Goal: Contribute content: Add original content to the website for others to see

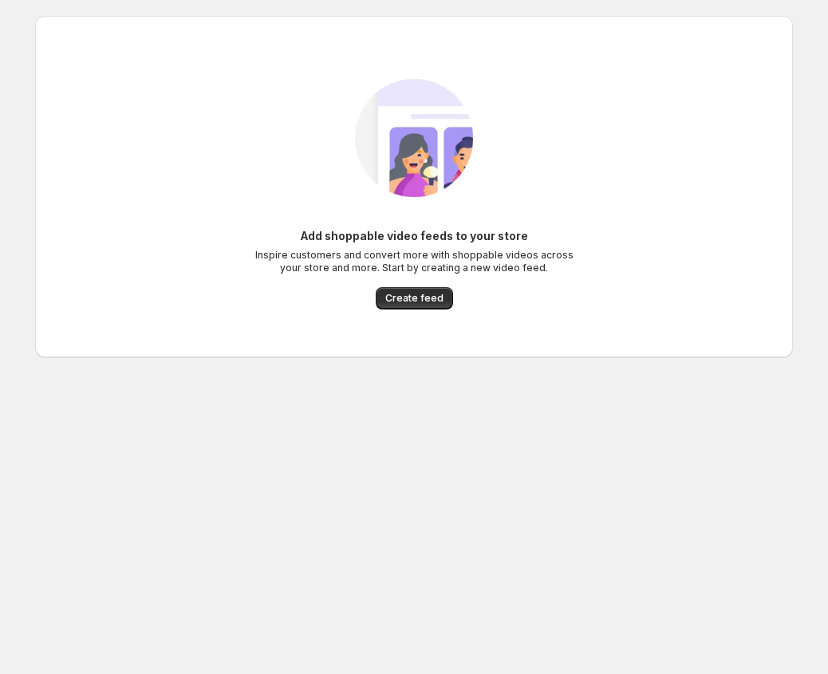
drag, startPoint x: 393, startPoint y: 299, endPoint x: 445, endPoint y: 271, distance: 58.9
click at [394, 299] on span "Create feed" at bounding box center [414, 298] width 58 height 13
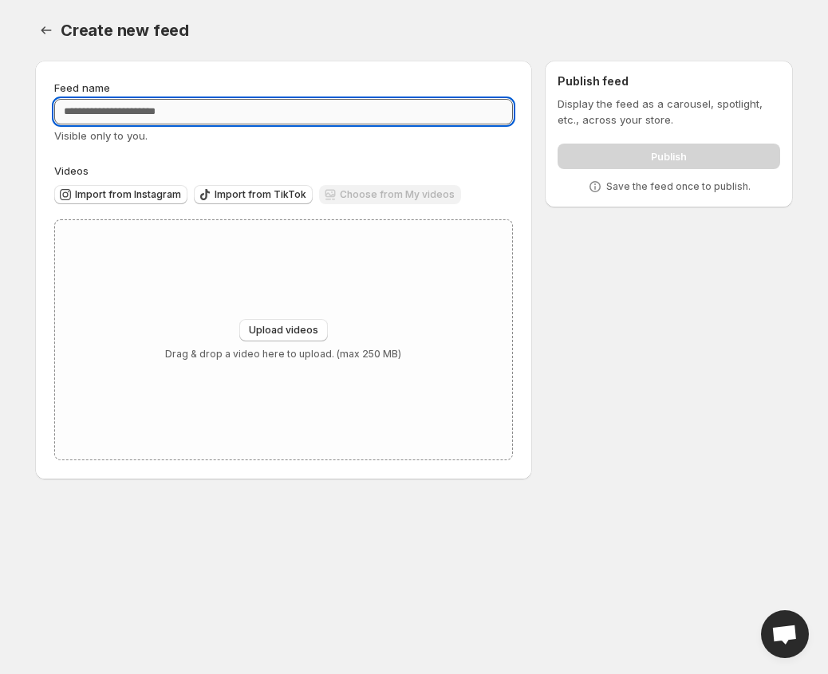
click at [189, 105] on input "Feed name" at bounding box center [283, 112] width 459 height 26
type input "*****"
click at [300, 334] on span "Upload videos" at bounding box center [283, 330] width 69 height 13
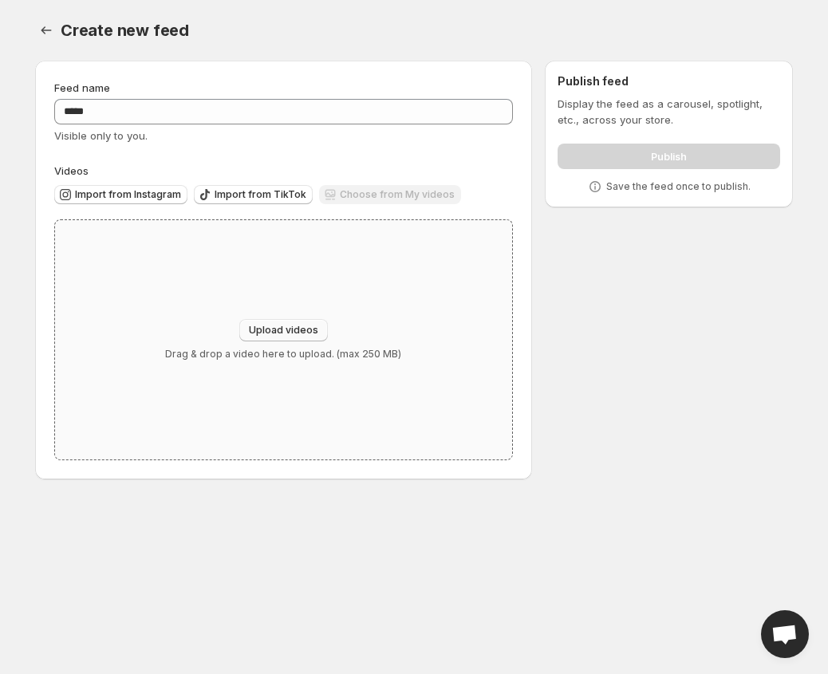
type input "**********"
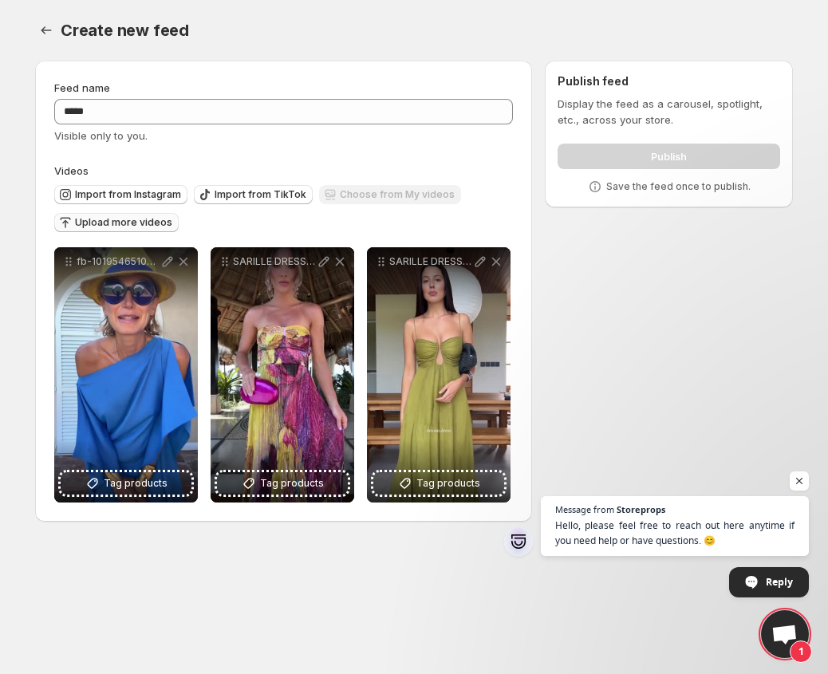
click at [124, 228] on span "Upload more videos" at bounding box center [123, 222] width 97 height 13
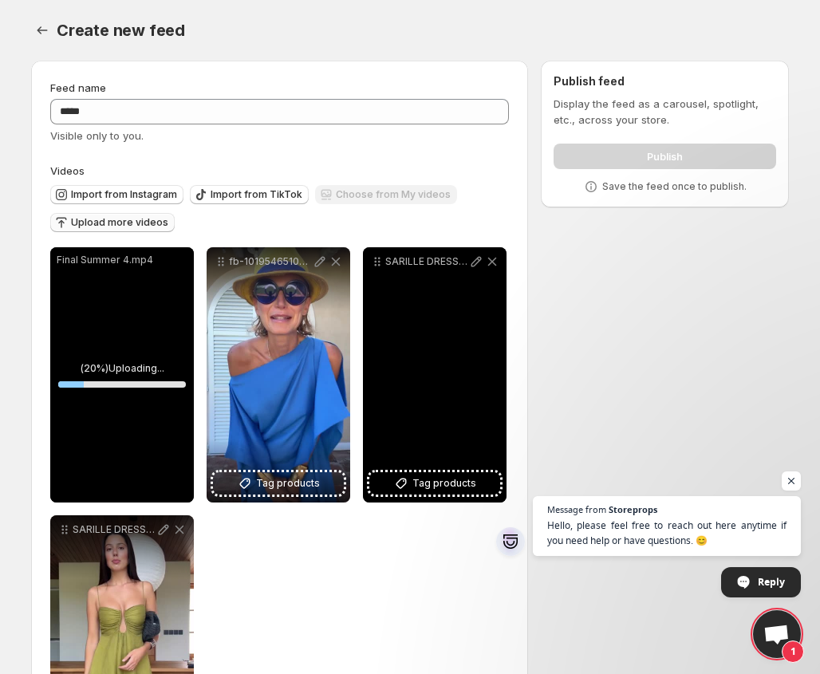
scroll to position [80, 0]
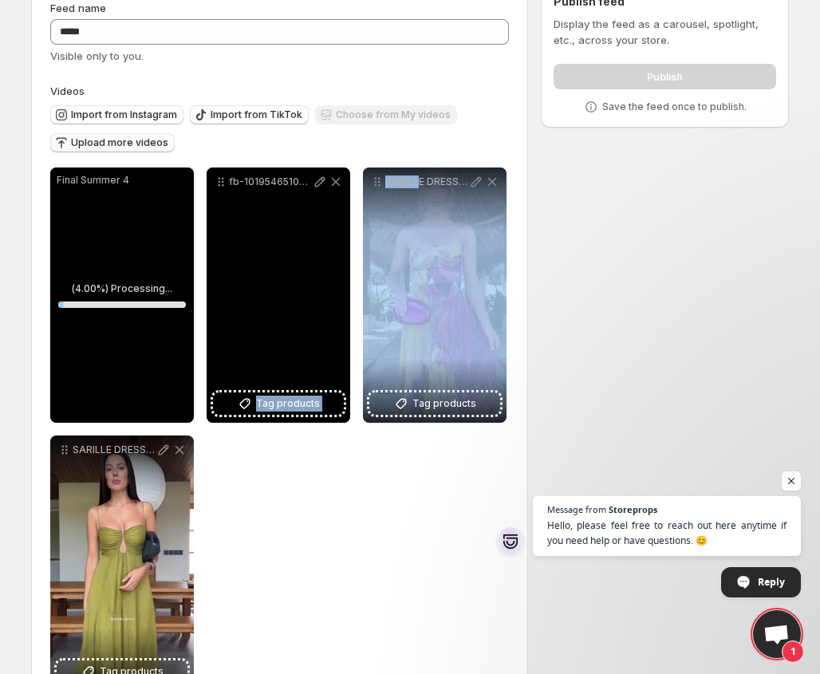
drag, startPoint x: 421, startPoint y: 246, endPoint x: 346, endPoint y: 253, distance: 75.4
click at [343, 253] on div "**********" at bounding box center [279, 429] width 459 height 523
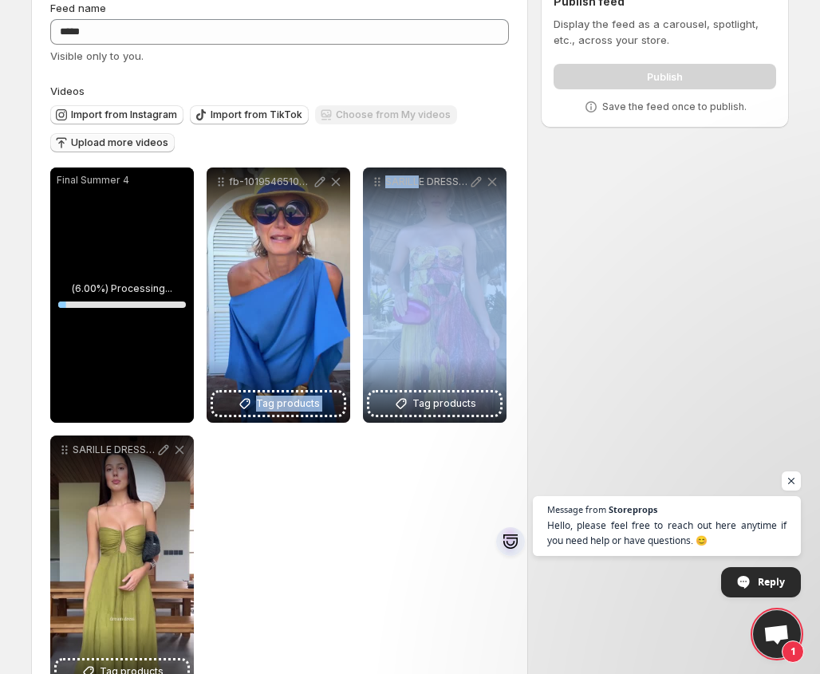
drag, startPoint x: 382, startPoint y: 487, endPoint x: 395, endPoint y: 359, distance: 128.3
click at [382, 486] on div "**********" at bounding box center [279, 429] width 459 height 523
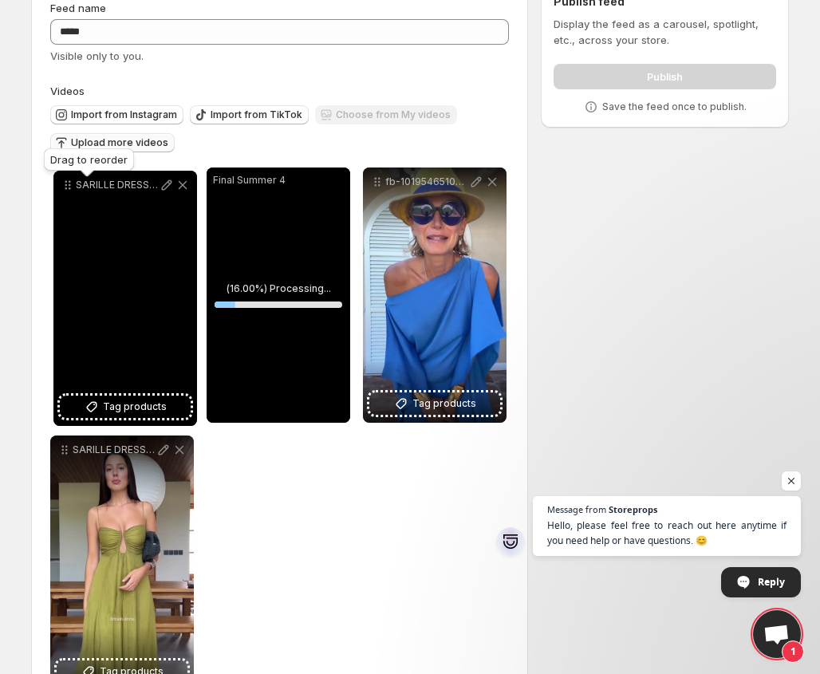
drag, startPoint x: 359, startPoint y: 190, endPoint x: 69, endPoint y: 188, distance: 290.5
click at [69, 188] on icon at bounding box center [70, 189] width 2 height 2
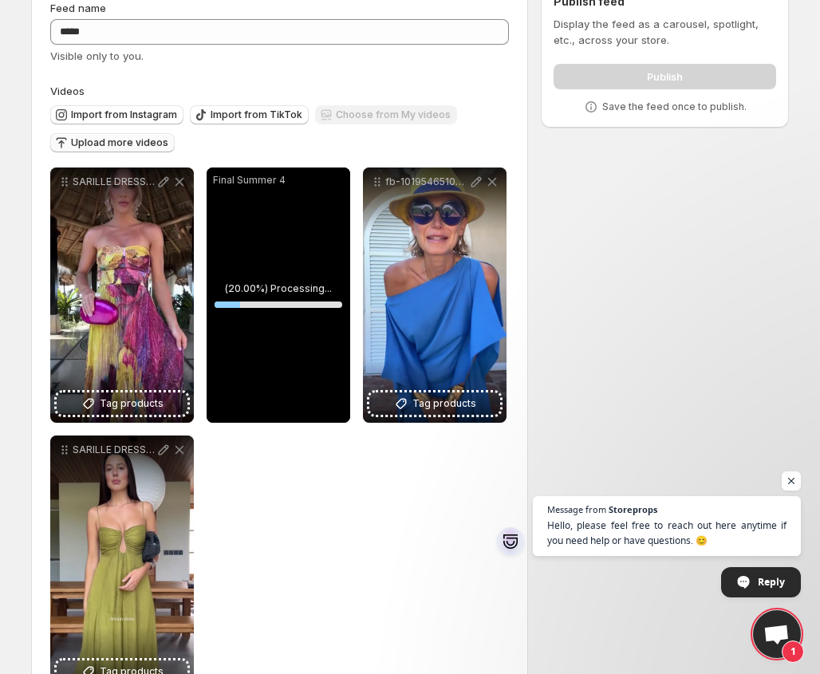
click at [413, 472] on div "**********" at bounding box center [279, 429] width 459 height 523
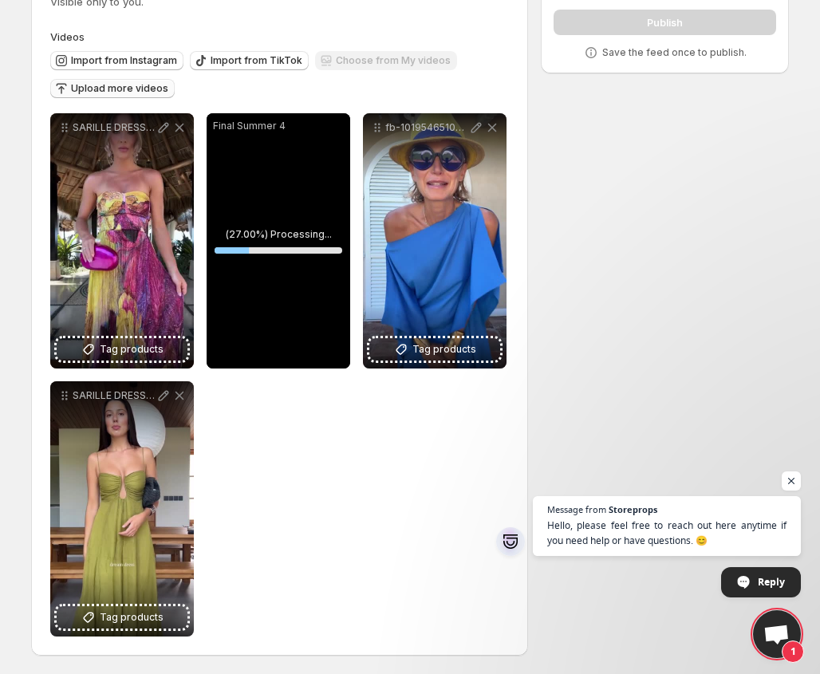
scroll to position [135, 0]
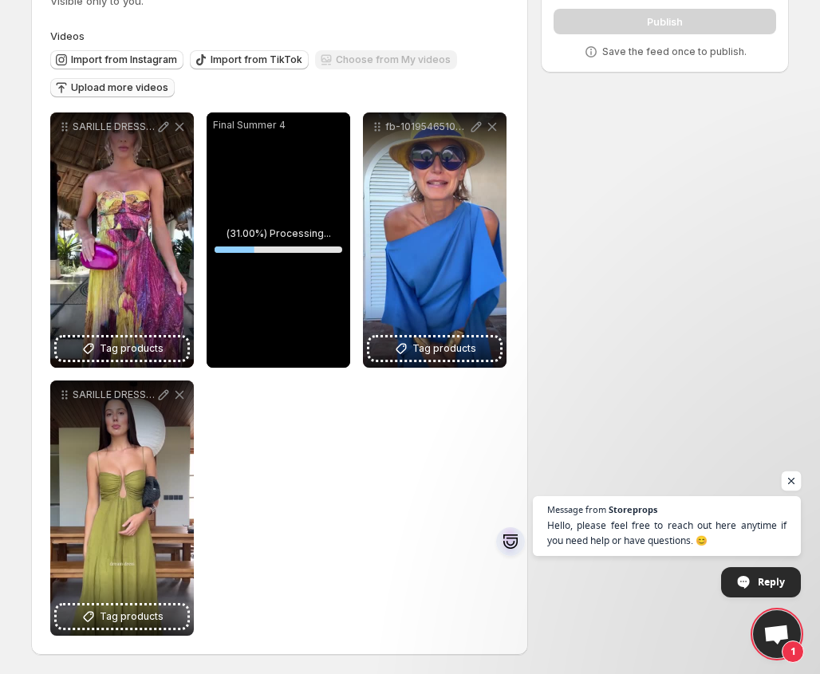
click at [794, 484] on span "Open chat" at bounding box center [792, 482] width 20 height 20
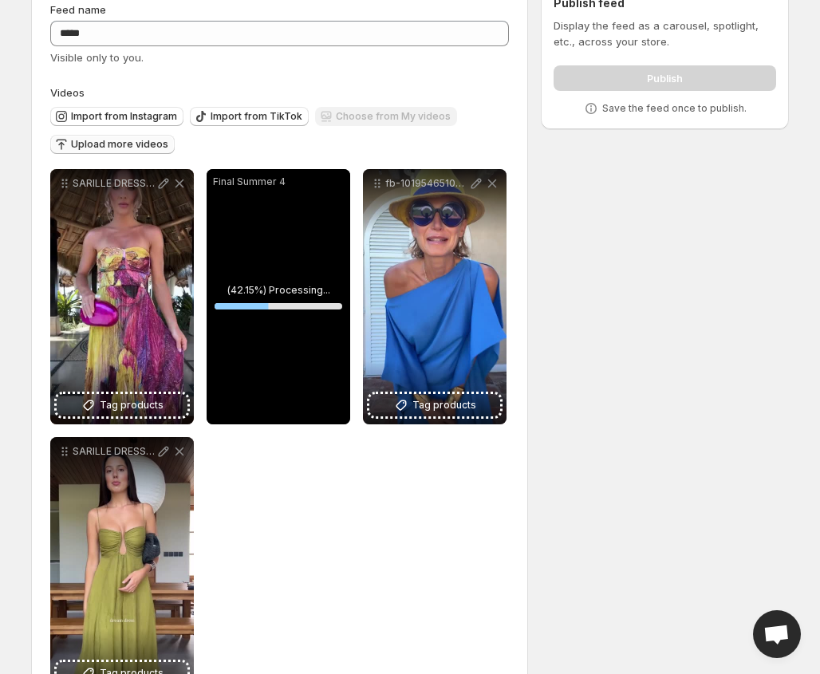
scroll to position [0, 0]
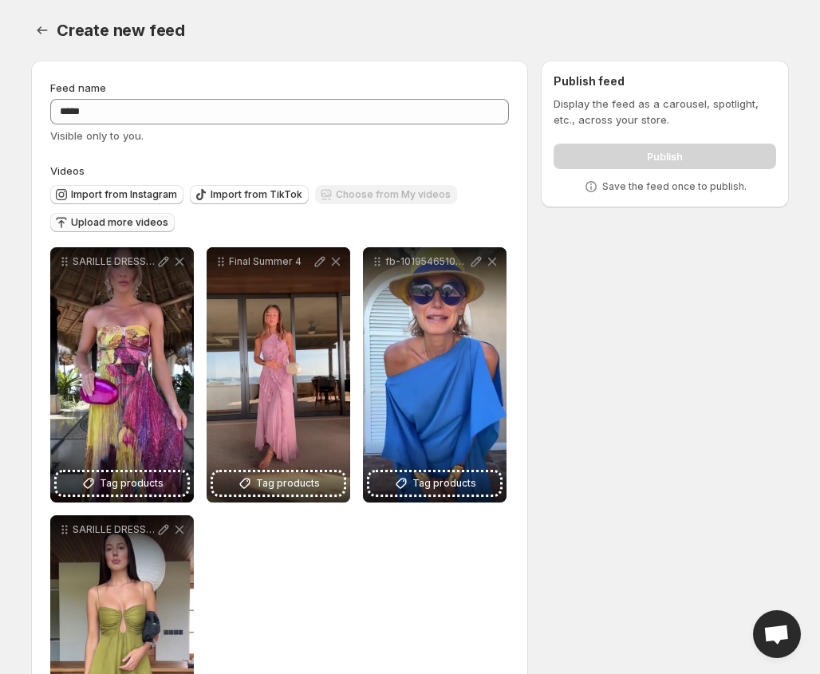
click at [117, 224] on span "Upload more videos" at bounding box center [119, 222] width 97 height 13
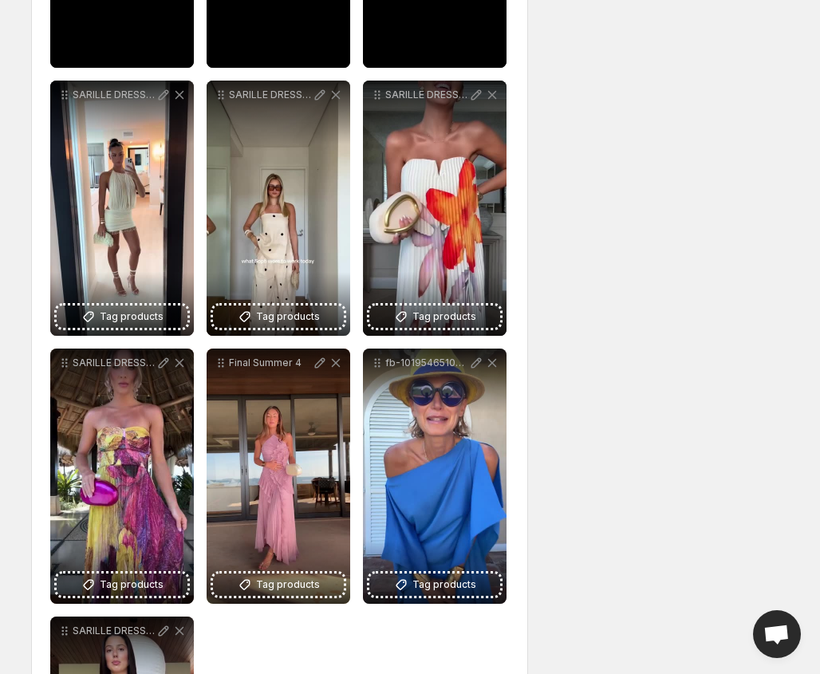
scroll to position [671, 0]
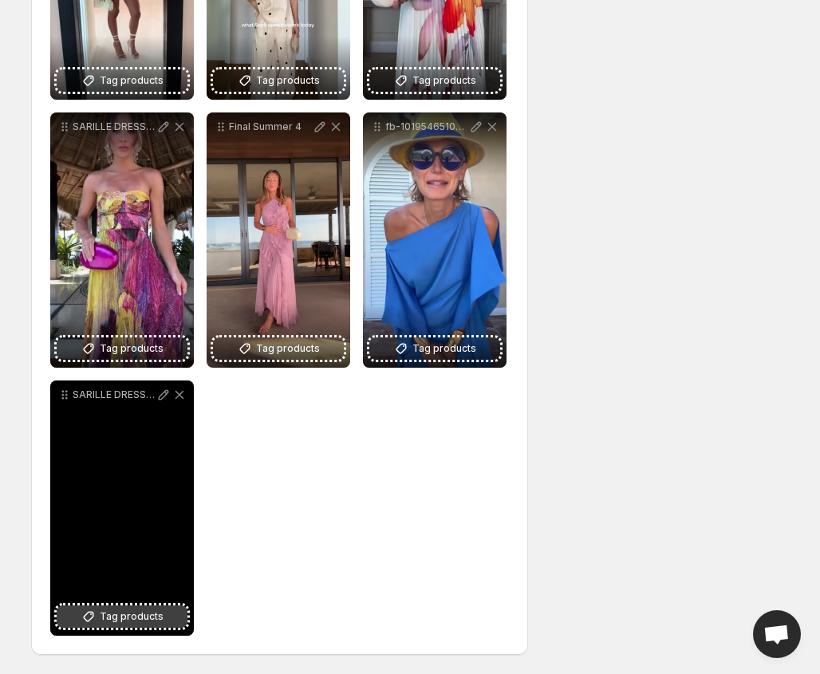
click at [160, 618] on span "Tag products" at bounding box center [132, 617] width 64 height 16
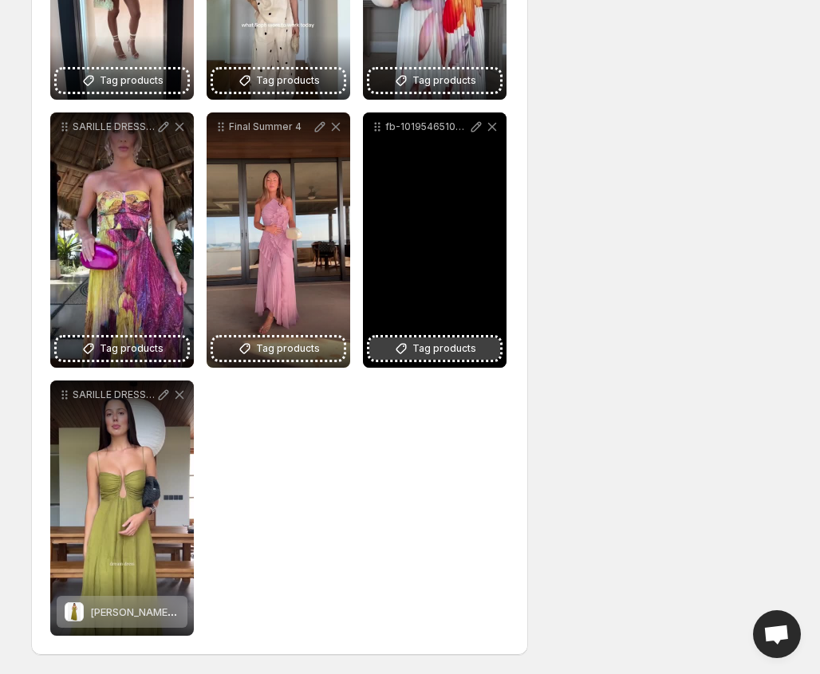
click at [464, 352] on span "Tag products" at bounding box center [445, 349] width 64 height 16
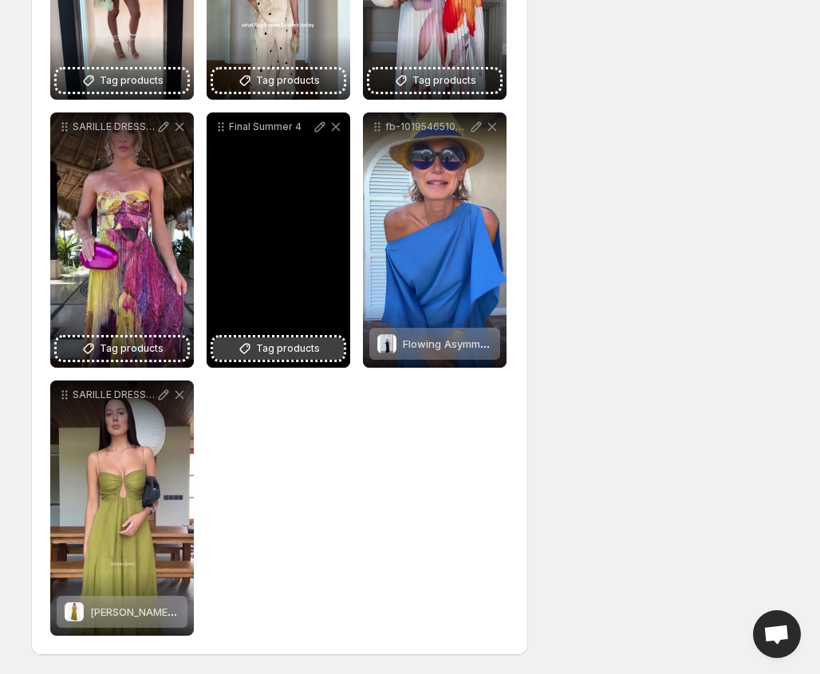
click at [316, 353] on span "Tag products" at bounding box center [288, 349] width 64 height 16
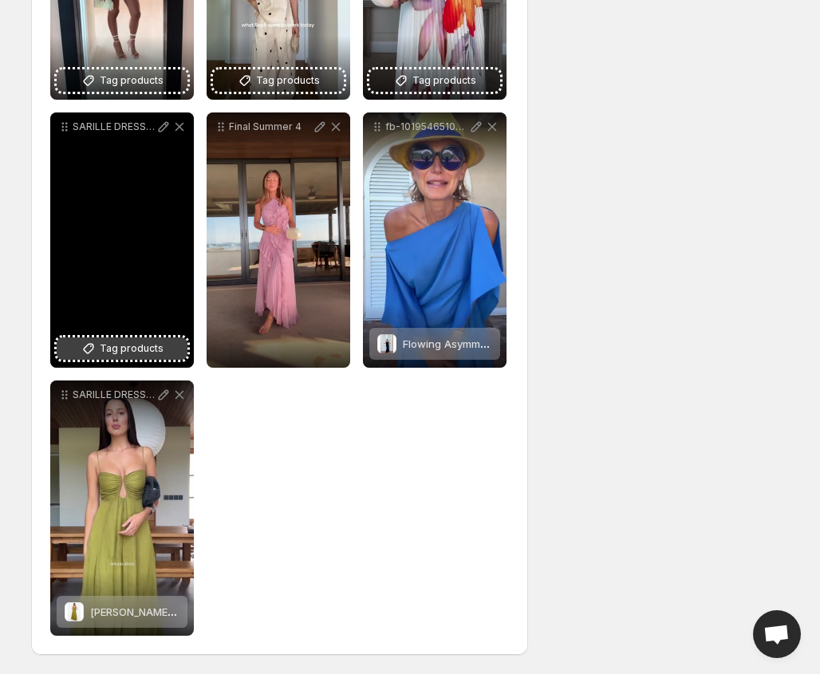
click at [109, 339] on button "Tag products" at bounding box center [122, 349] width 131 height 22
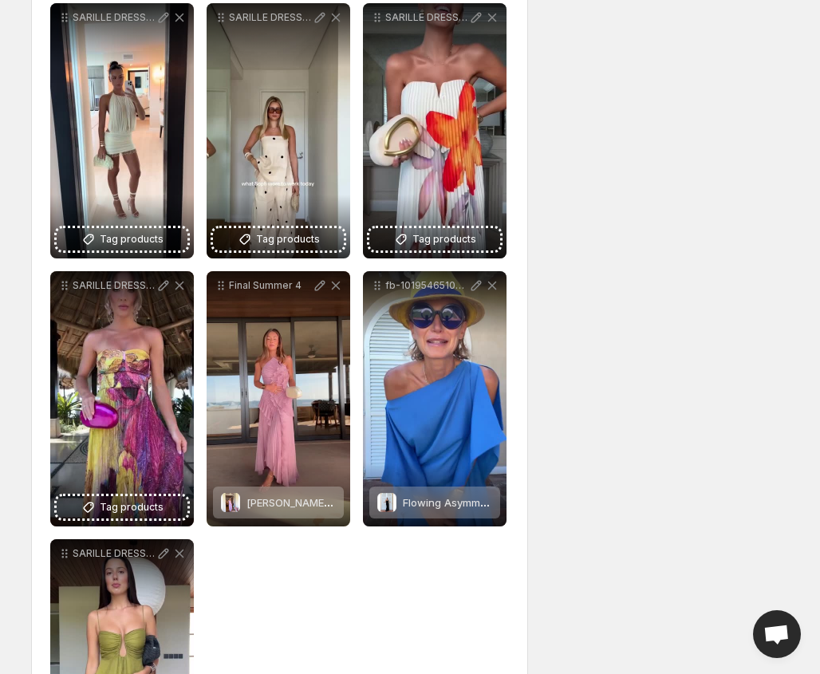
scroll to position [432, 0]
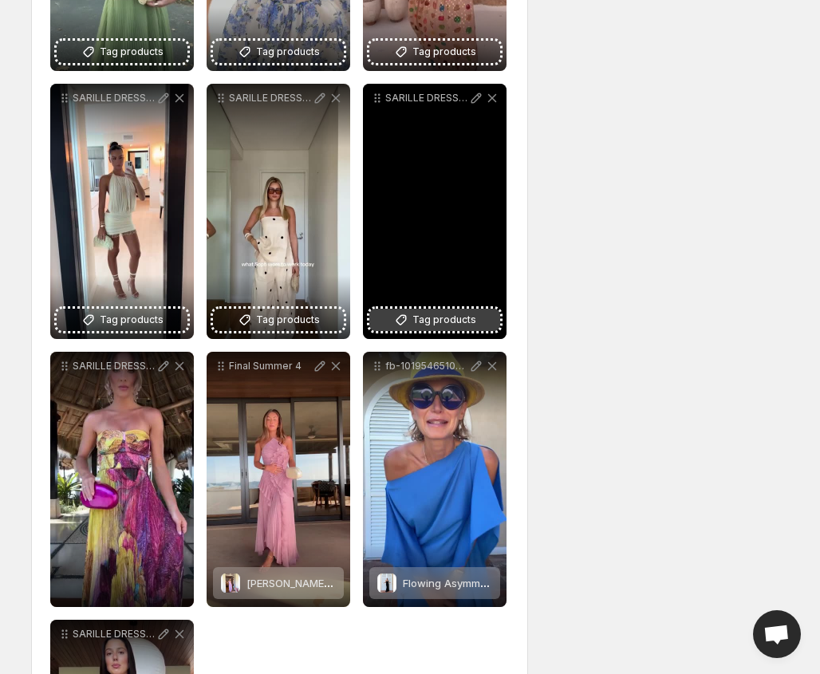
click at [475, 324] on button "Tag products" at bounding box center [434, 320] width 131 height 22
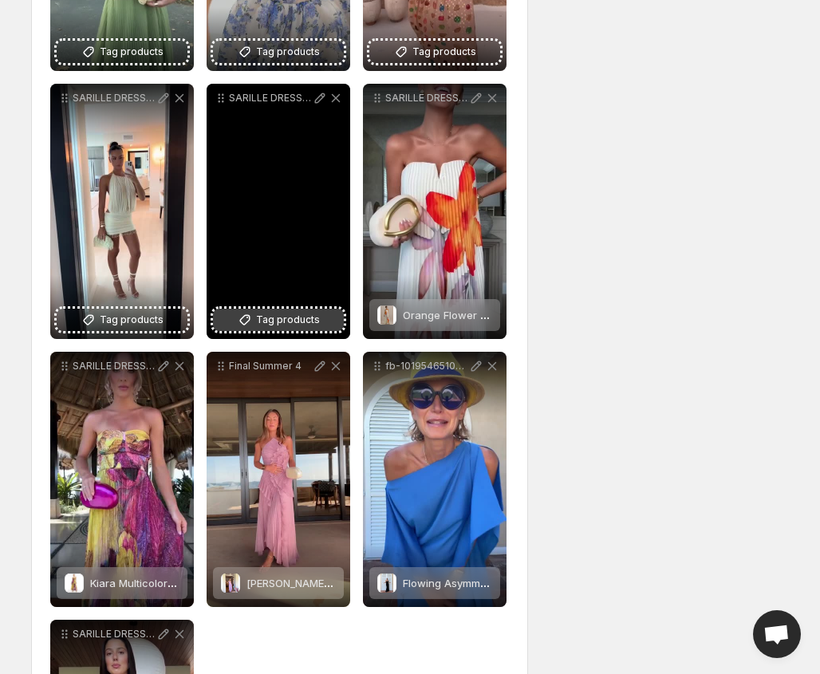
click at [271, 323] on span "Tag products" at bounding box center [288, 320] width 64 height 16
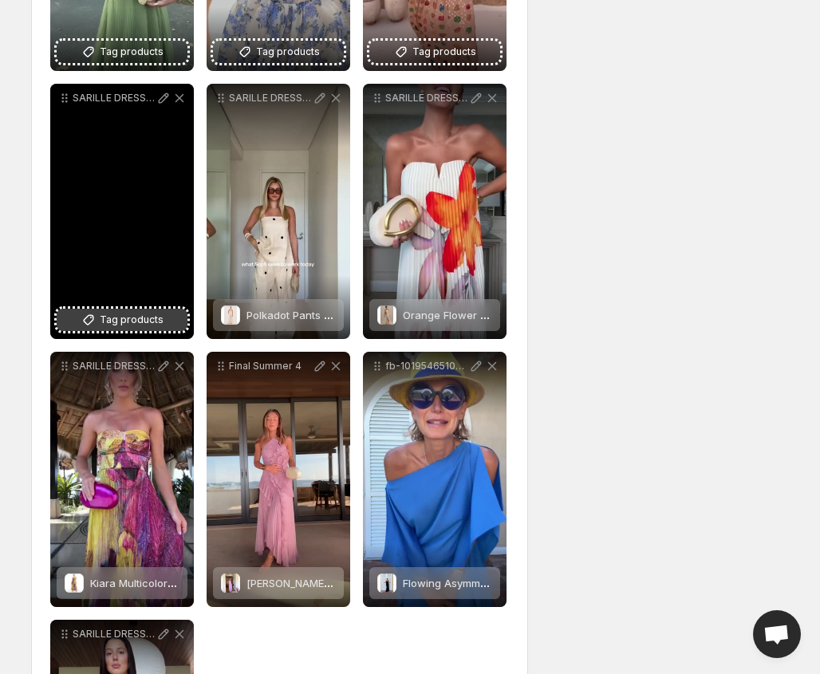
click at [135, 323] on span "Tag products" at bounding box center [132, 320] width 64 height 16
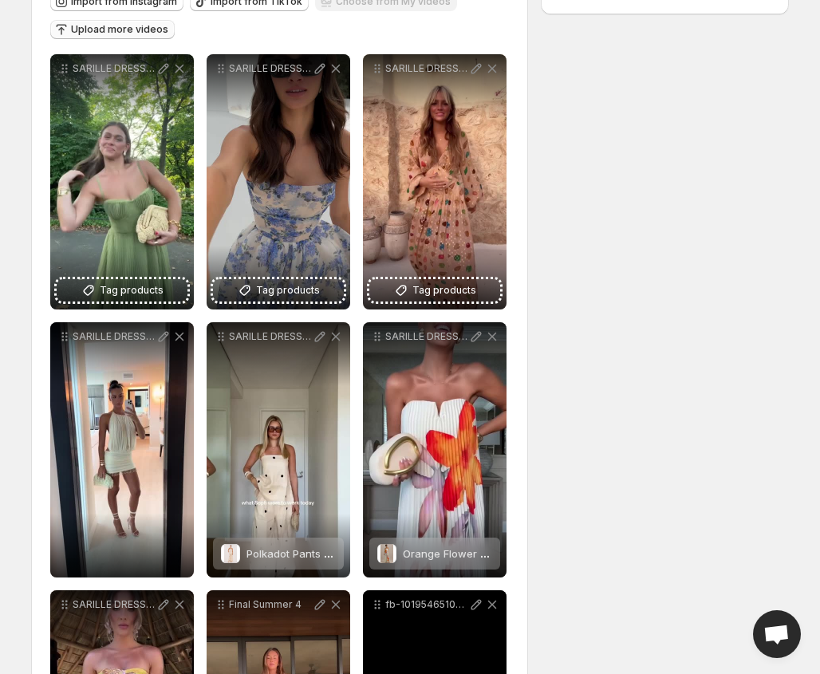
scroll to position [192, 0]
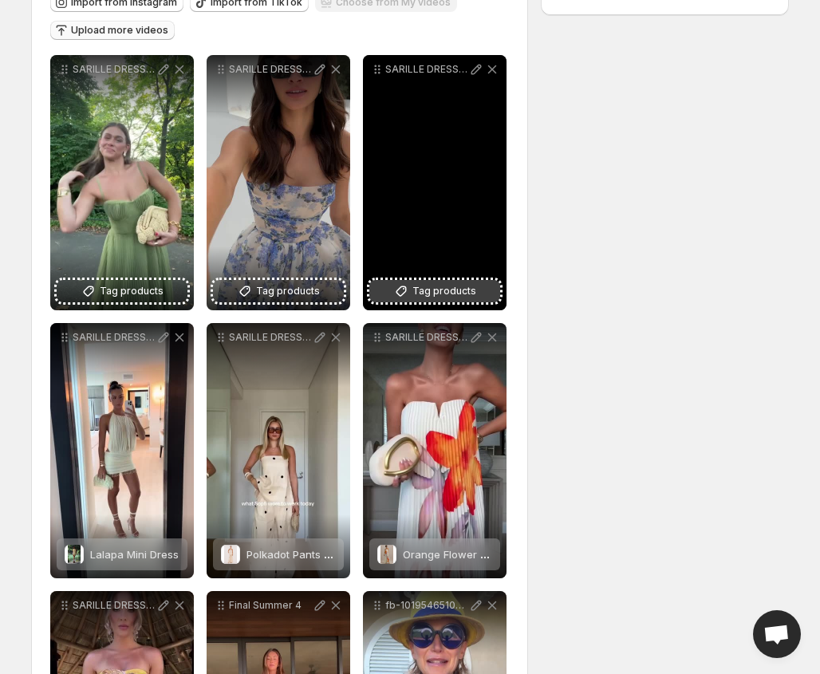
click at [444, 295] on span "Tag products" at bounding box center [445, 291] width 64 height 16
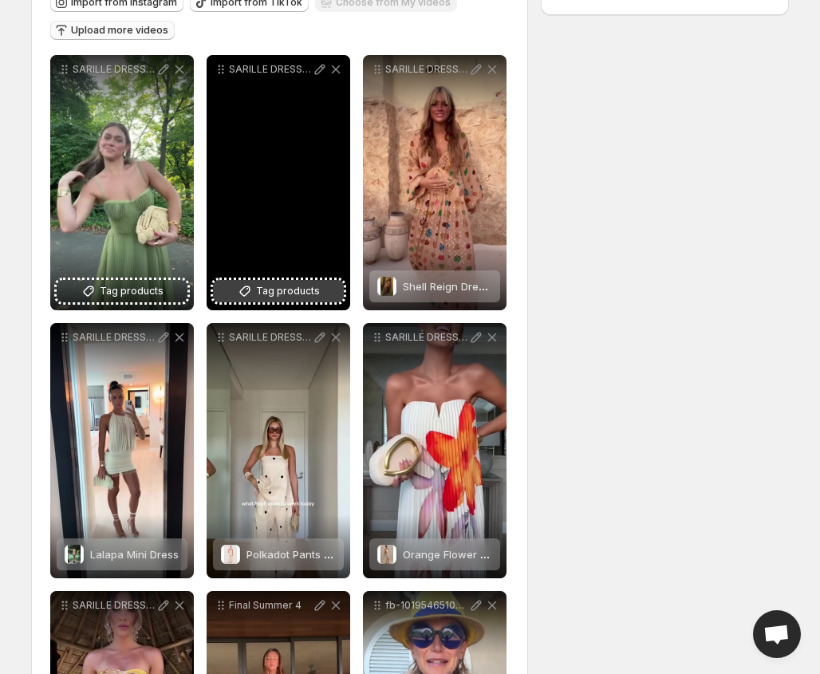
click at [281, 296] on span "Tag products" at bounding box center [288, 291] width 64 height 16
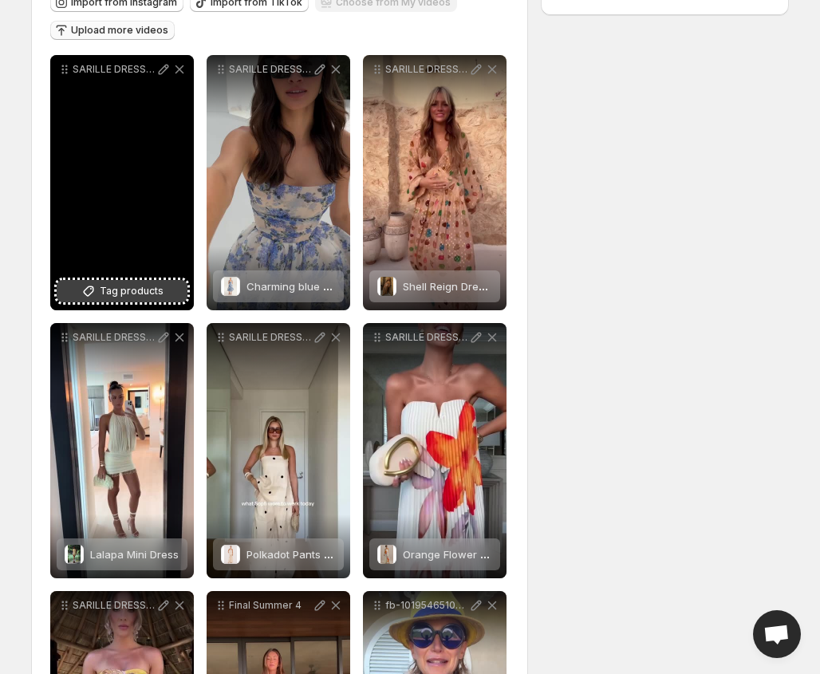
click at [120, 287] on span "Tag products" at bounding box center [132, 291] width 64 height 16
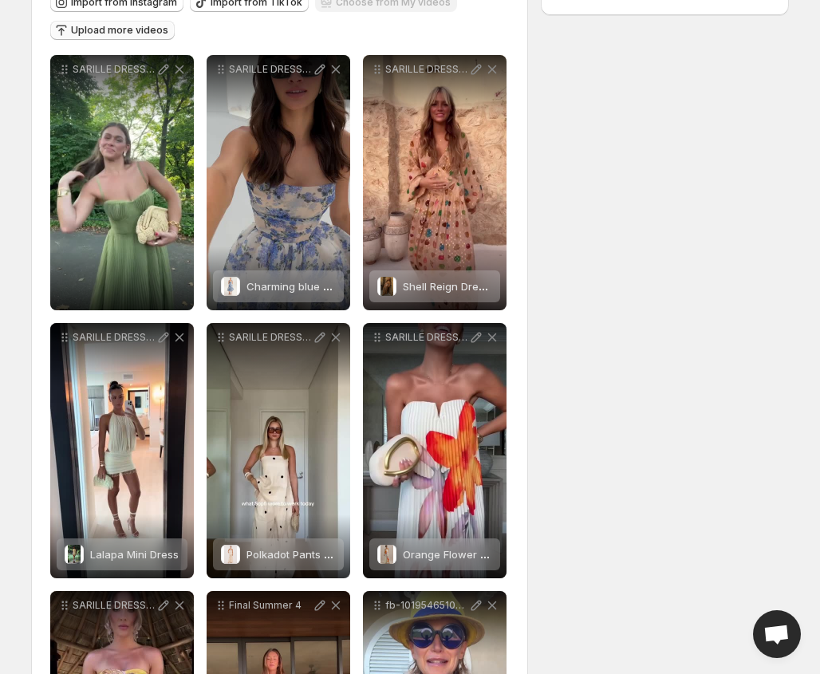
click at [85, 26] on span "Upload more videos" at bounding box center [119, 30] width 97 height 13
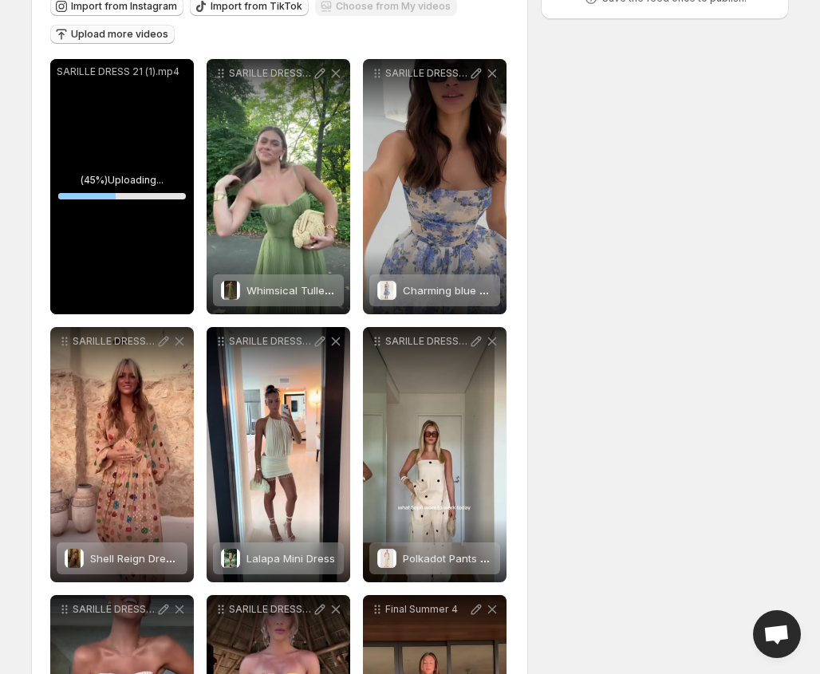
scroll to position [0, 0]
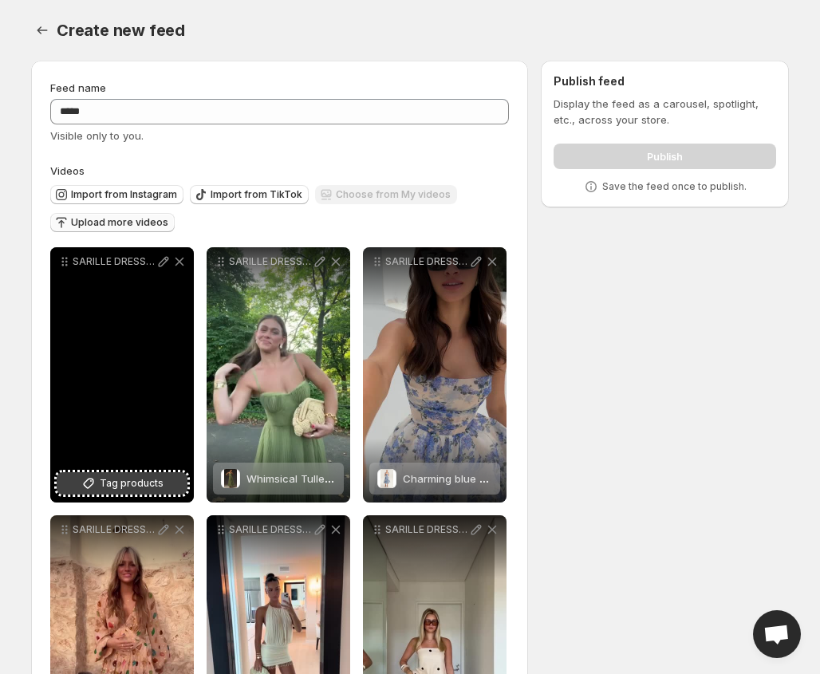
click at [137, 484] on span "Tag products" at bounding box center [132, 484] width 64 height 16
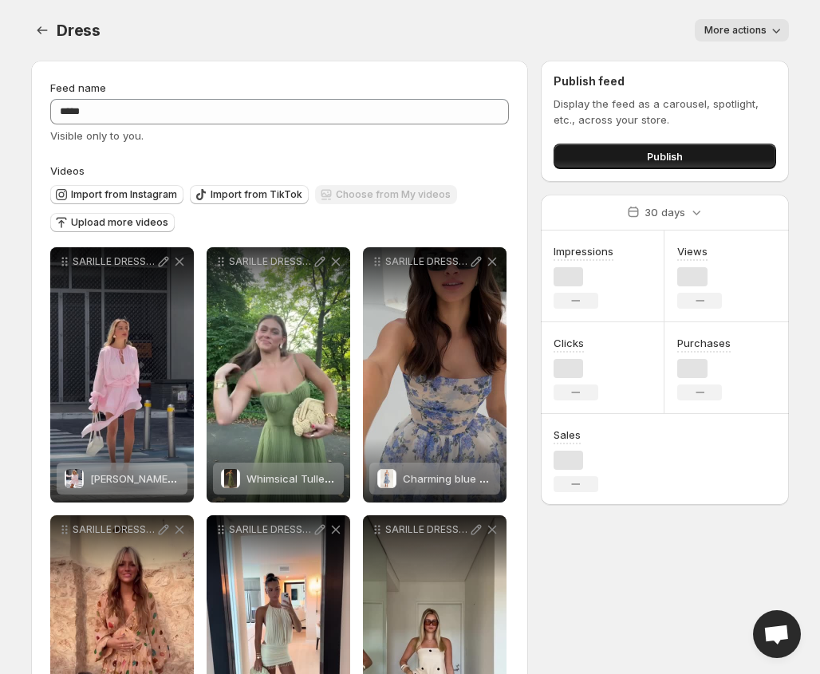
click at [638, 163] on button "Publish" at bounding box center [665, 157] width 223 height 26
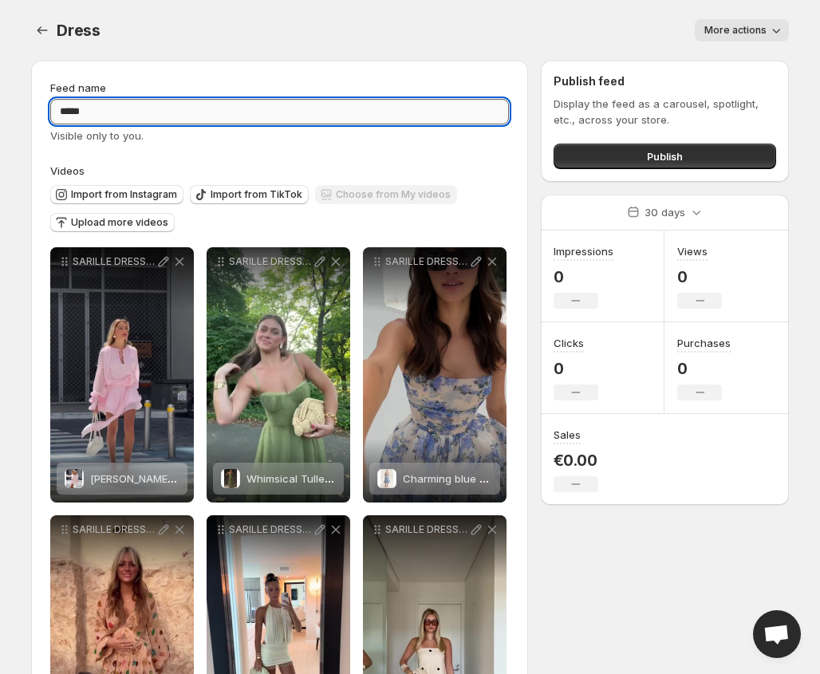
click at [251, 119] on input "*****" at bounding box center [279, 112] width 459 height 26
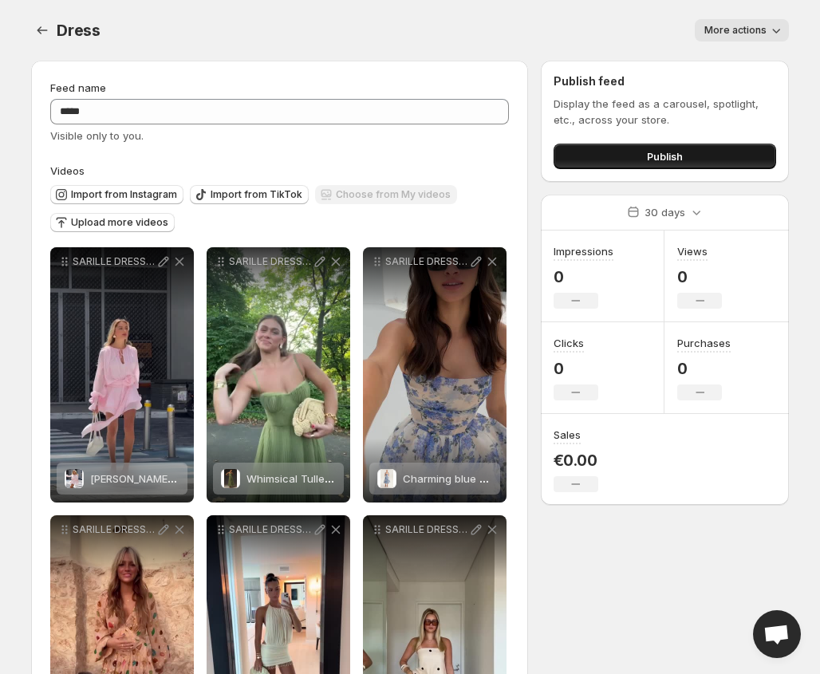
click at [716, 160] on button "Publish" at bounding box center [665, 157] width 223 height 26
click at [38, 33] on icon "Settings" at bounding box center [42, 30] width 16 height 16
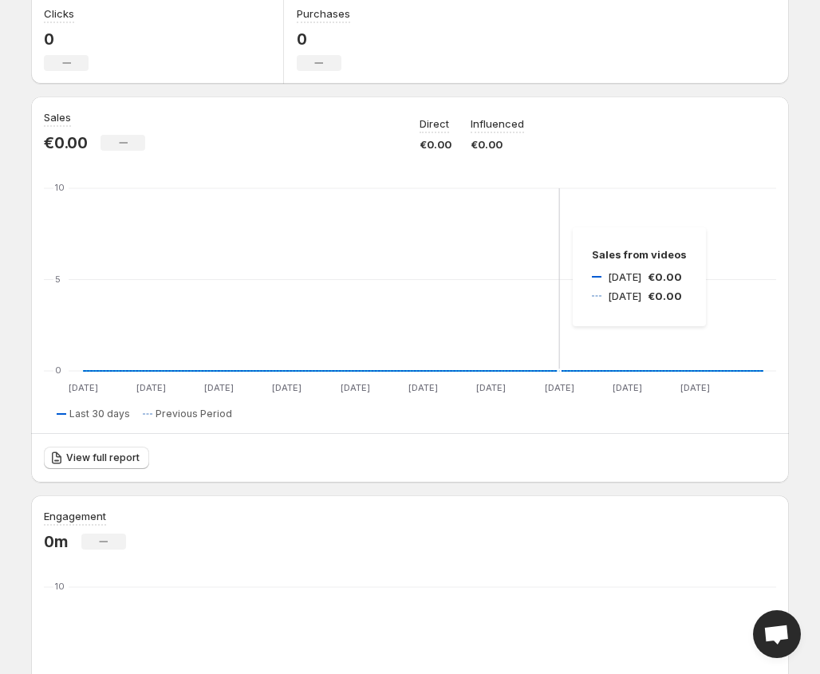
scroll to position [399, 0]
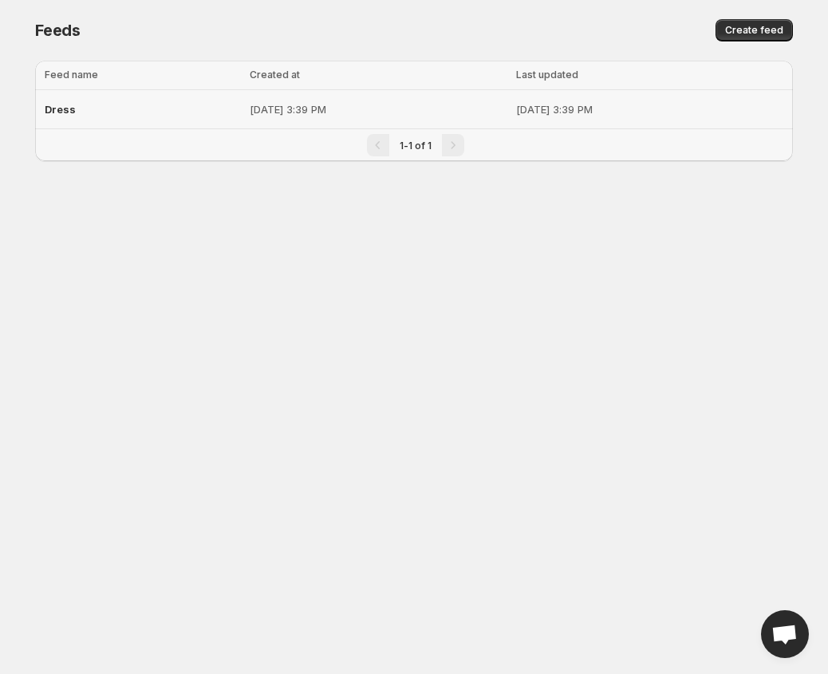
click at [397, 109] on p "[DATE] 3:39 PM" at bounding box center [378, 109] width 257 height 16
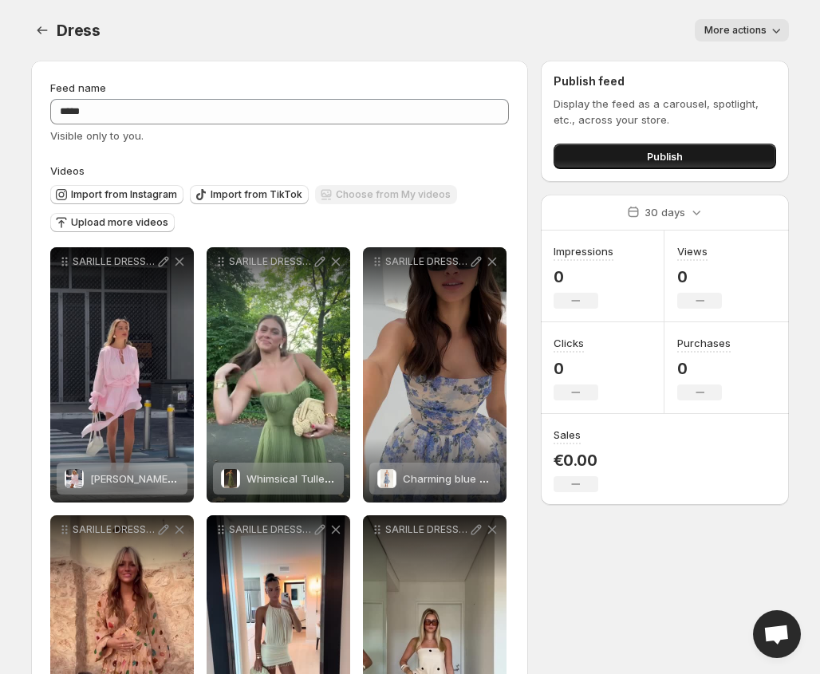
click at [691, 155] on button "Publish" at bounding box center [665, 157] width 223 height 26
